Goal: Ask a question

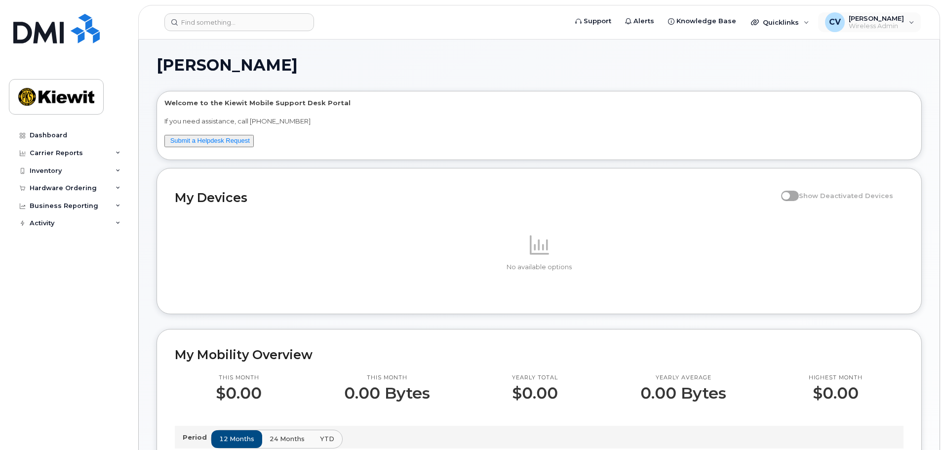
click at [892, 33] on header "Support Alerts Knowledge Base Quicklinks Suspend / Cancel Device Change SIM Car…" at bounding box center [539, 22] width 802 height 35
click at [893, 30] on div "CV [PERSON_NAME] Wireless Admin" at bounding box center [869, 22] width 103 height 20
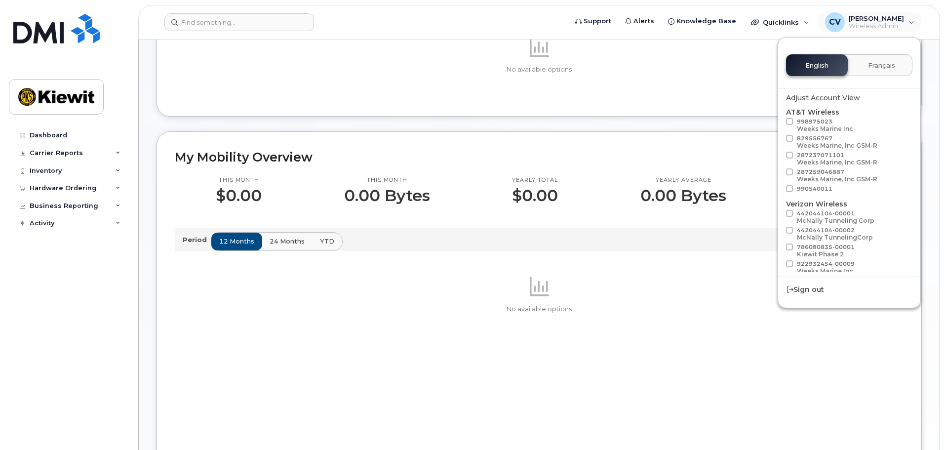
scroll to position [148, 0]
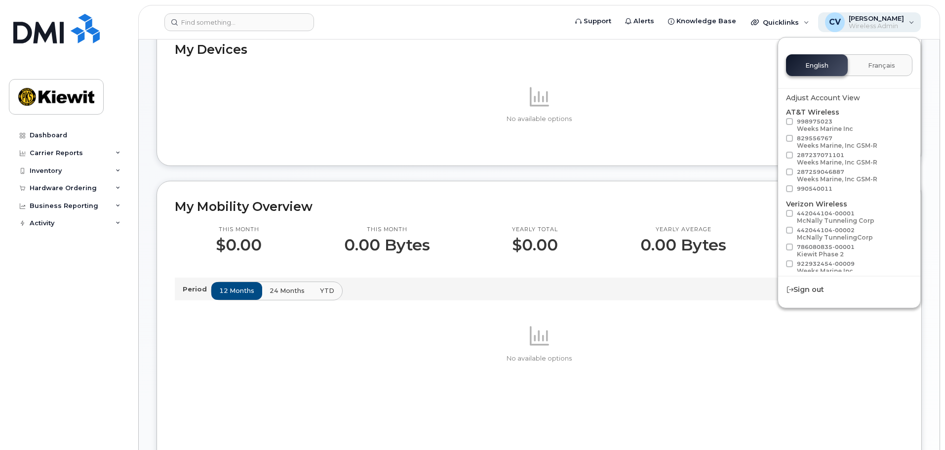
click at [897, 24] on span "Wireless Admin" at bounding box center [876, 26] width 55 height 8
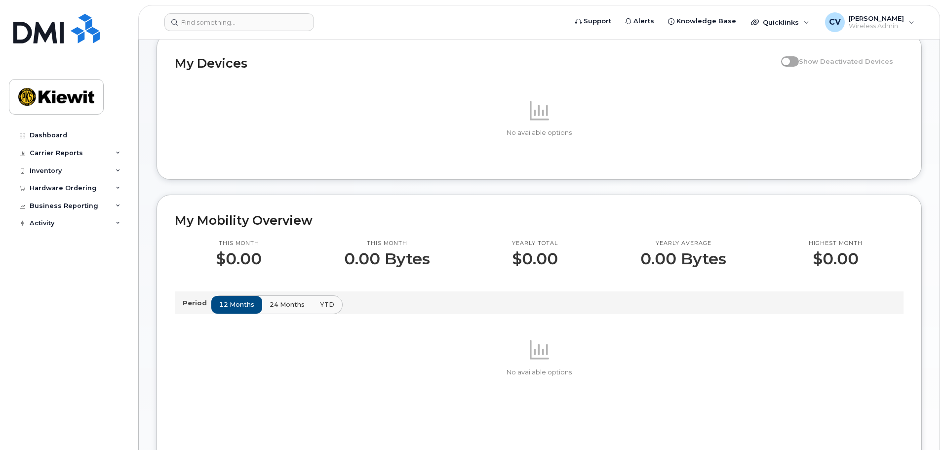
scroll to position [0, 0]
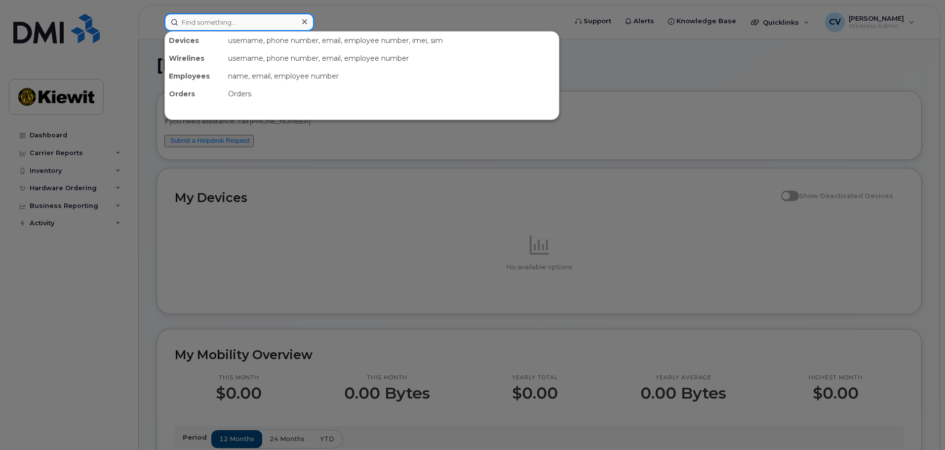
click at [199, 21] on input at bounding box center [239, 22] width 150 height 18
click at [233, 27] on input at bounding box center [239, 22] width 150 height 18
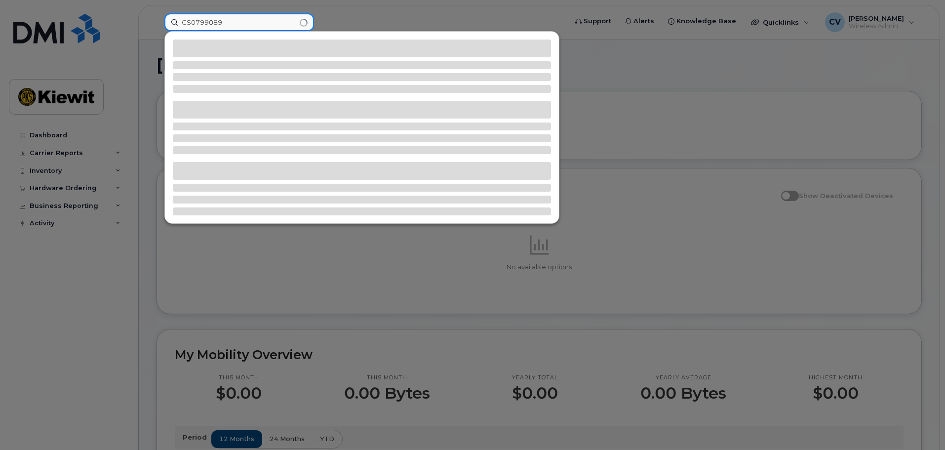
type input "CS0799089"
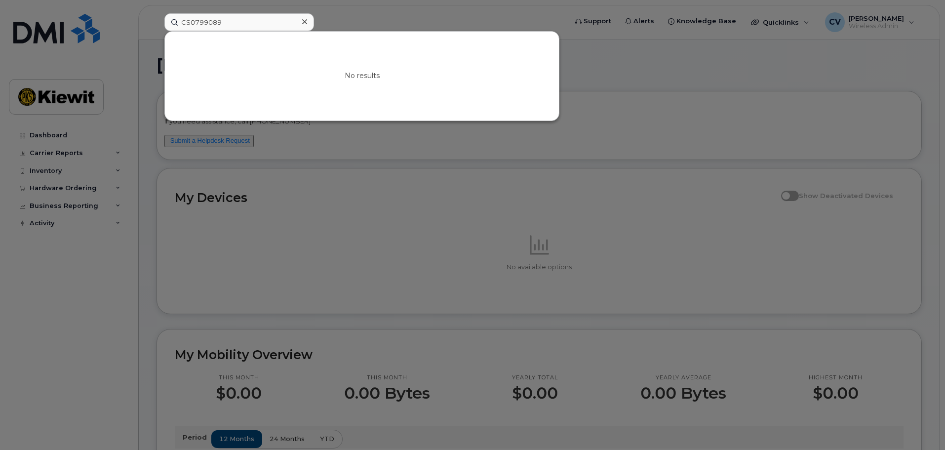
click at [304, 26] on icon at bounding box center [304, 22] width 5 height 8
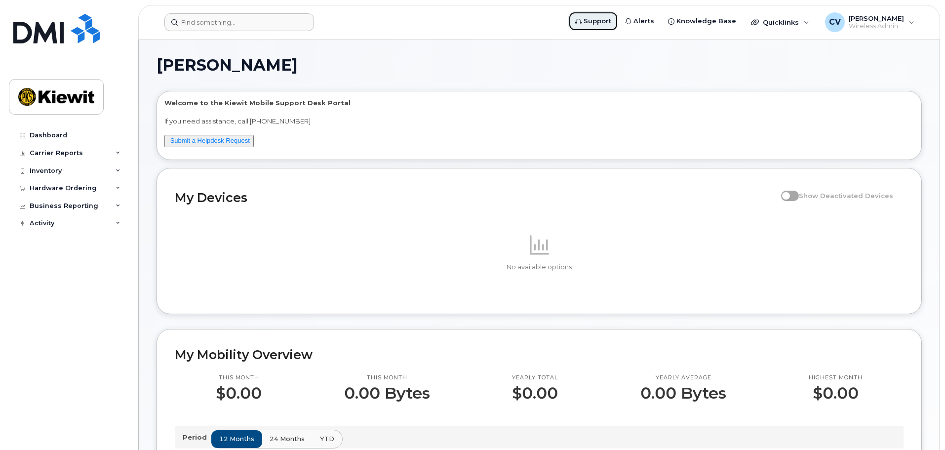
click at [593, 17] on link "Support" at bounding box center [593, 21] width 50 height 20
click at [217, 141] on link "Submit a Helpdesk Request" at bounding box center [209, 140] width 79 height 7
